Goal: Information Seeking & Learning: Find specific page/section

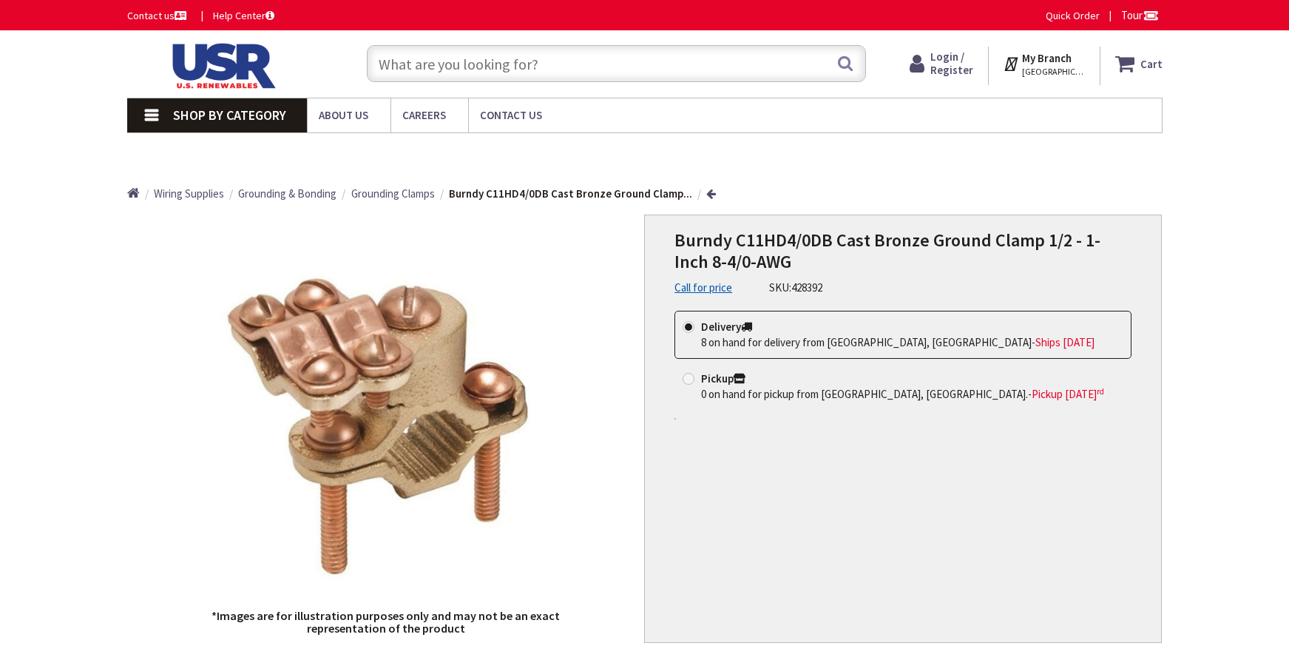
type input "[GEOGRAPHIC_DATA], [STREET_ADDRESS][PERSON_NAME]"
click at [505, 64] on input "text" at bounding box center [616, 63] width 499 height 37
paste input "PORCELAIN WIRE HOLDER WITH 3-1/4" LAG SCREW"
type input "PORCELAIN WIRE HOLDER WITH 3-1/4" LAG SCREW"
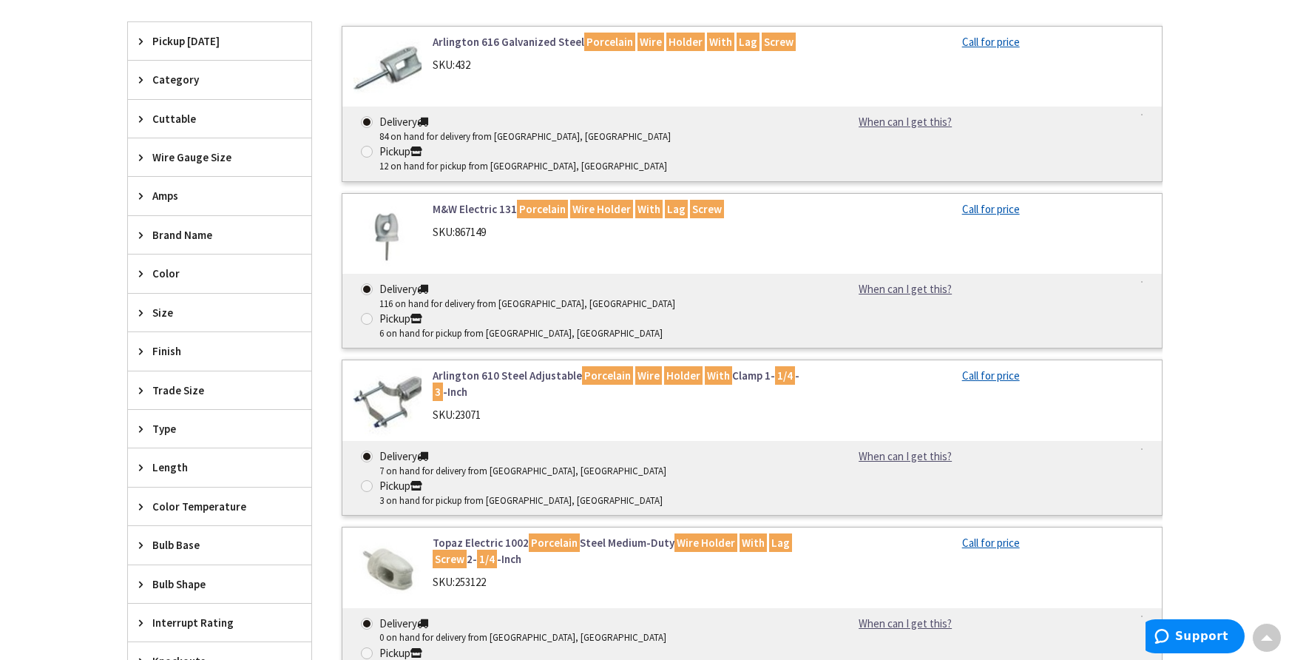
scroll to position [137, 0]
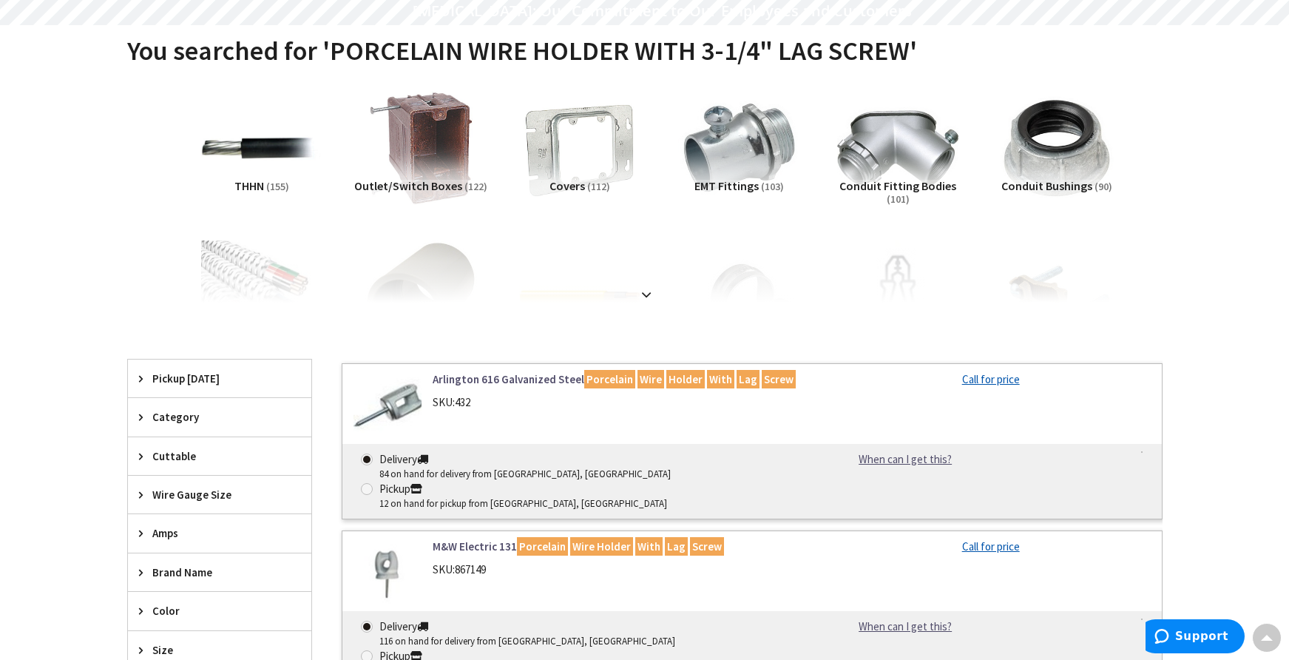
click at [402, 408] on img at bounding box center [388, 405] width 69 height 69
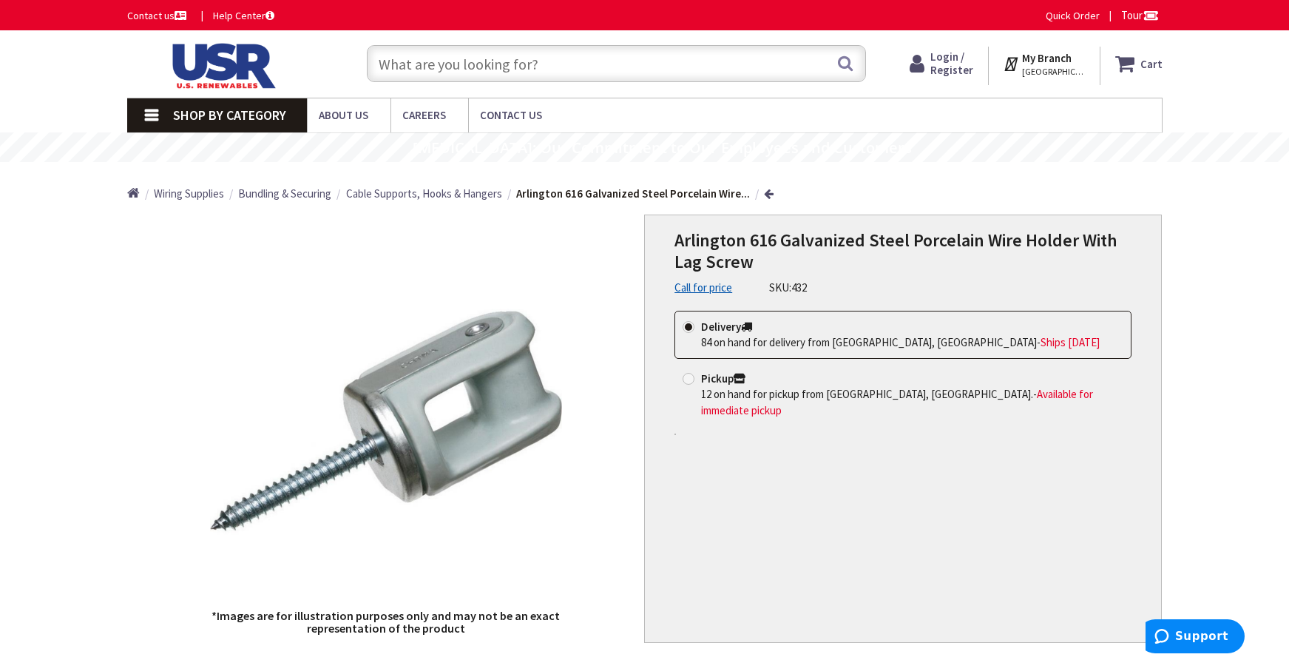
click at [487, 64] on input "text" at bounding box center [616, 63] width 499 height 37
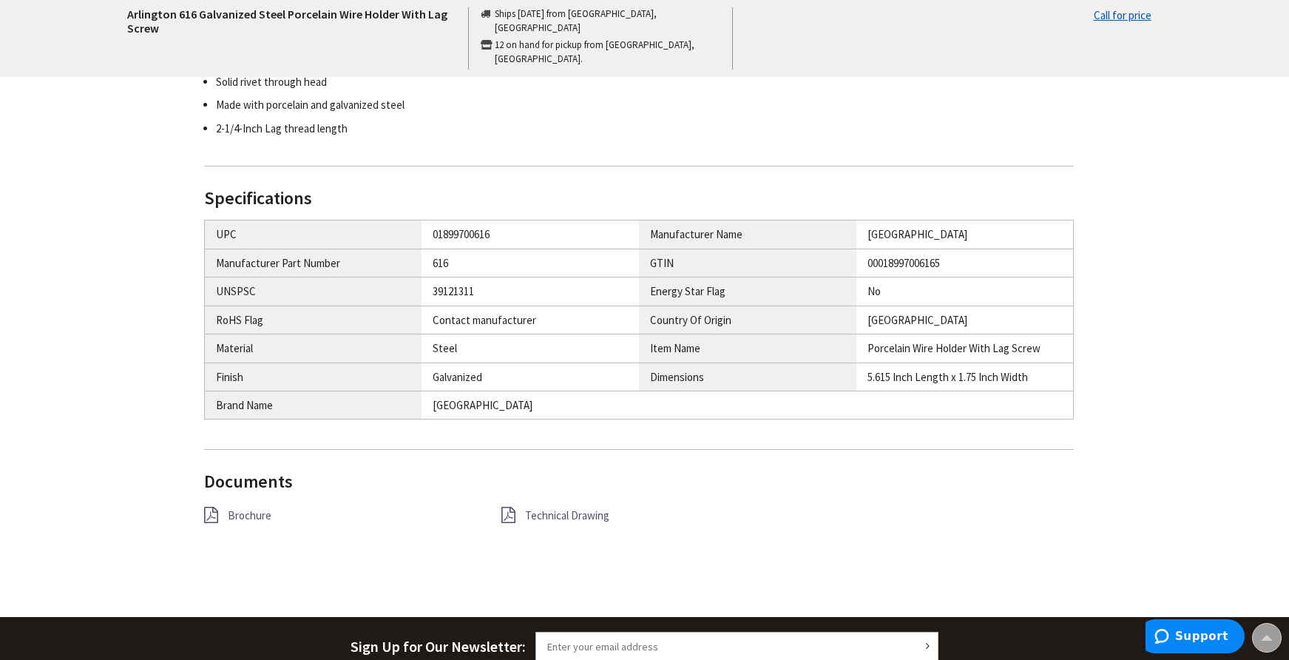
scroll to position [666, 0]
